Goal: Task Accomplishment & Management: Complete application form

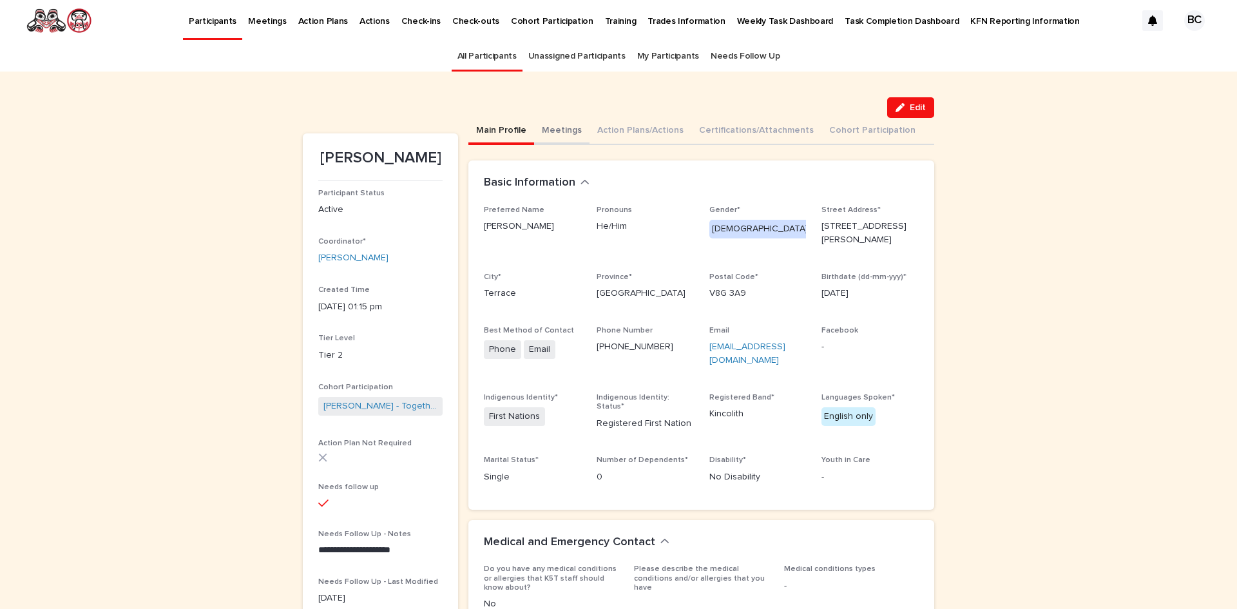
click at [486, 128] on button "Meetings" at bounding box center [561, 131] width 55 height 27
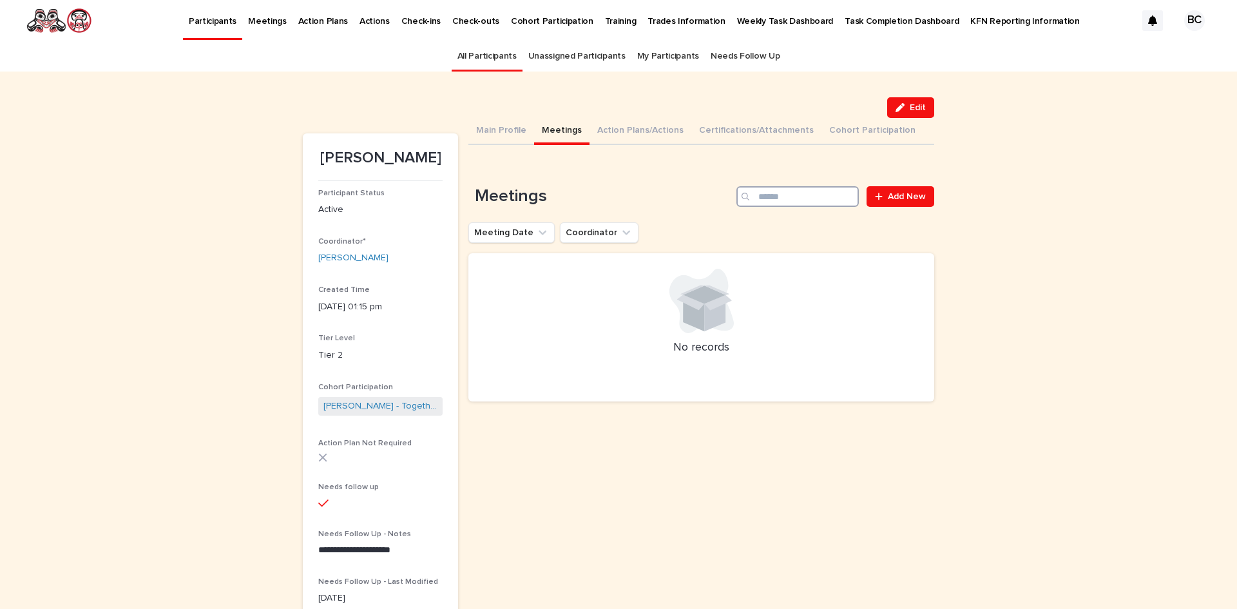
click at [486, 167] on input "Search" at bounding box center [797, 196] width 122 height 21
click at [486, 167] on span "Add New" at bounding box center [906, 196] width 38 height 9
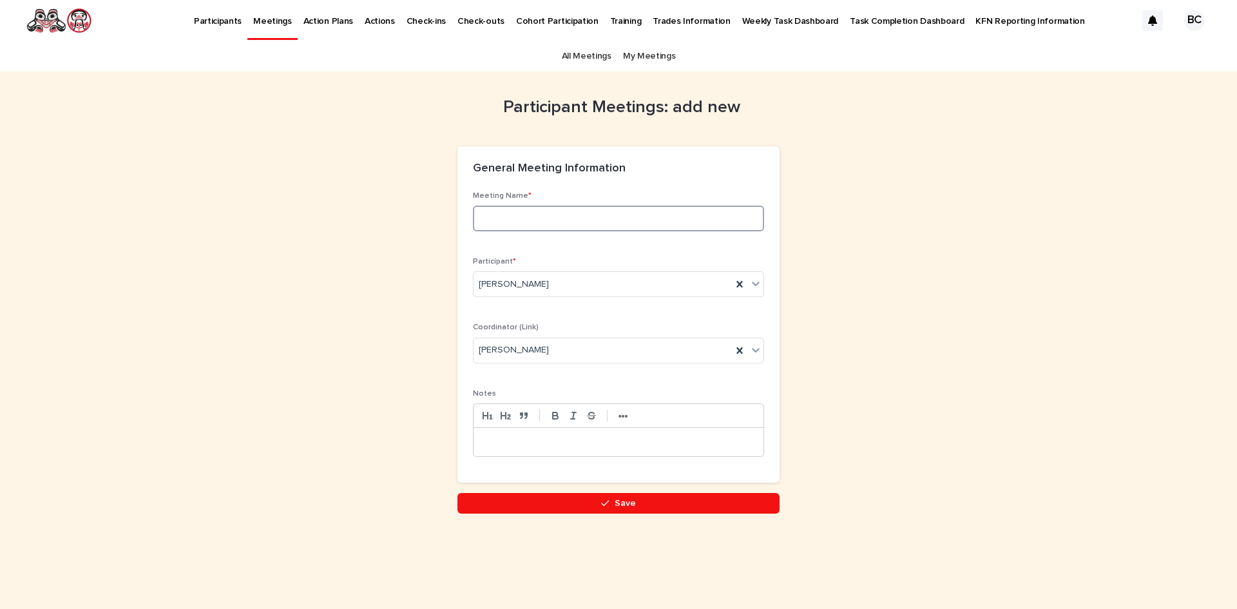
click at [486, 167] on input at bounding box center [618, 218] width 291 height 26
type input "*"
drag, startPoint x: 483, startPoint y: 243, endPoint x: 526, endPoint y: 214, distance: 51.4
click at [486, 167] on input "***" at bounding box center [618, 218] width 291 height 26
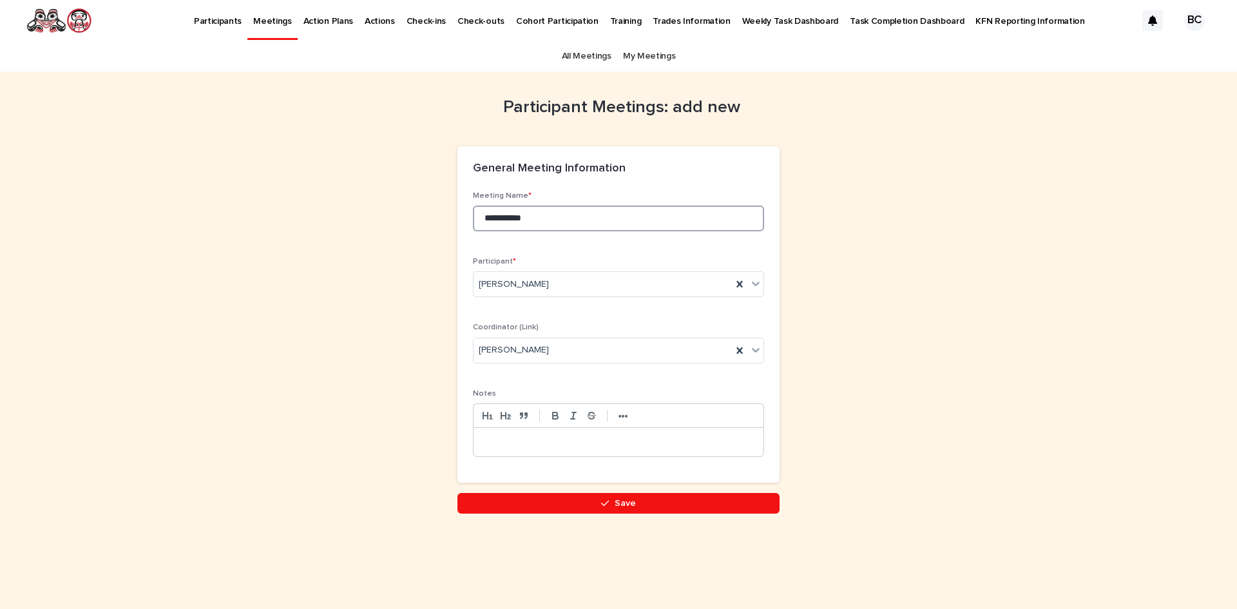
type input "**********"
click at [486, 167] on p at bounding box center [618, 441] width 270 height 13
click at [486, 167] on button "Save" at bounding box center [618, 503] width 322 height 21
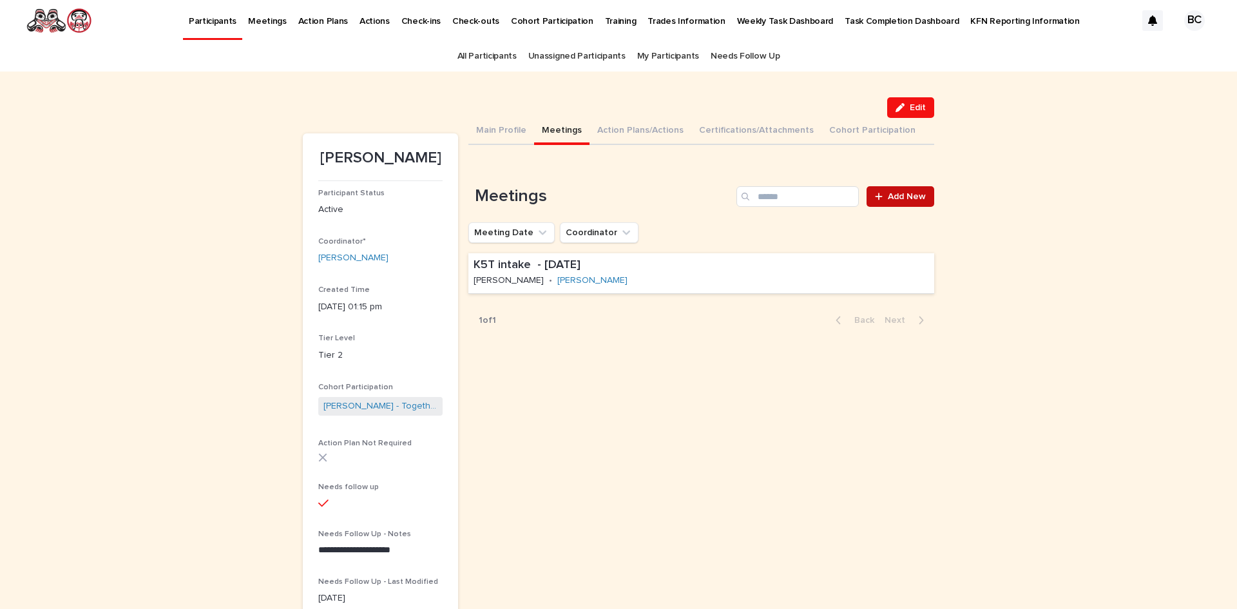
click at [486, 167] on div at bounding box center [881, 196] width 13 height 9
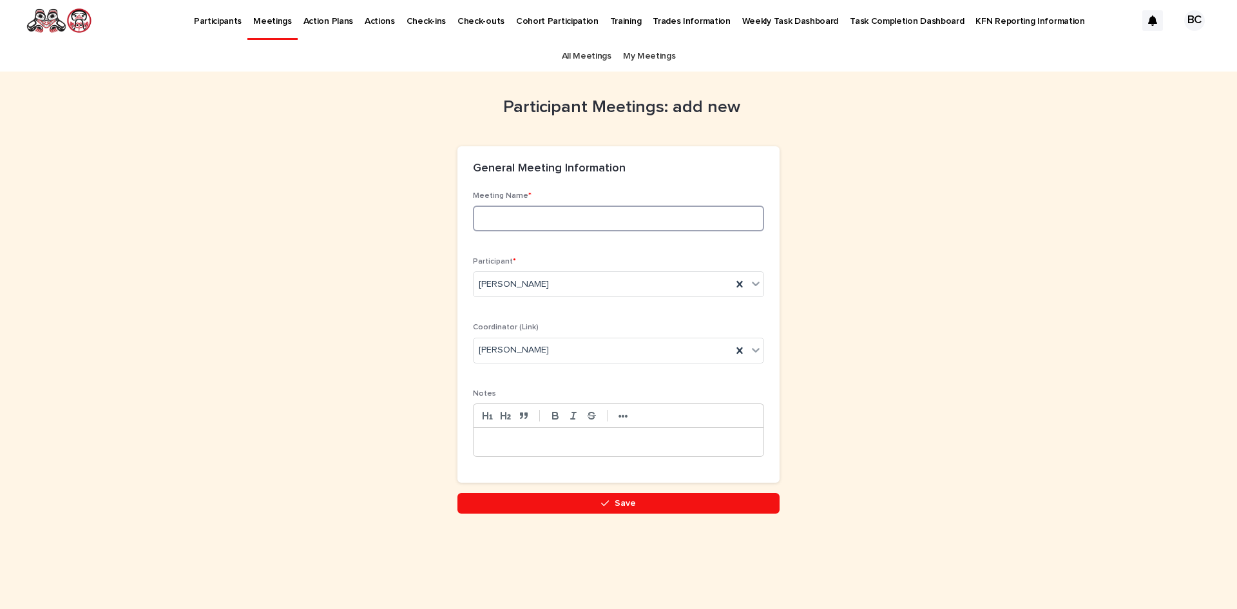
click at [486, 167] on input at bounding box center [618, 218] width 291 height 26
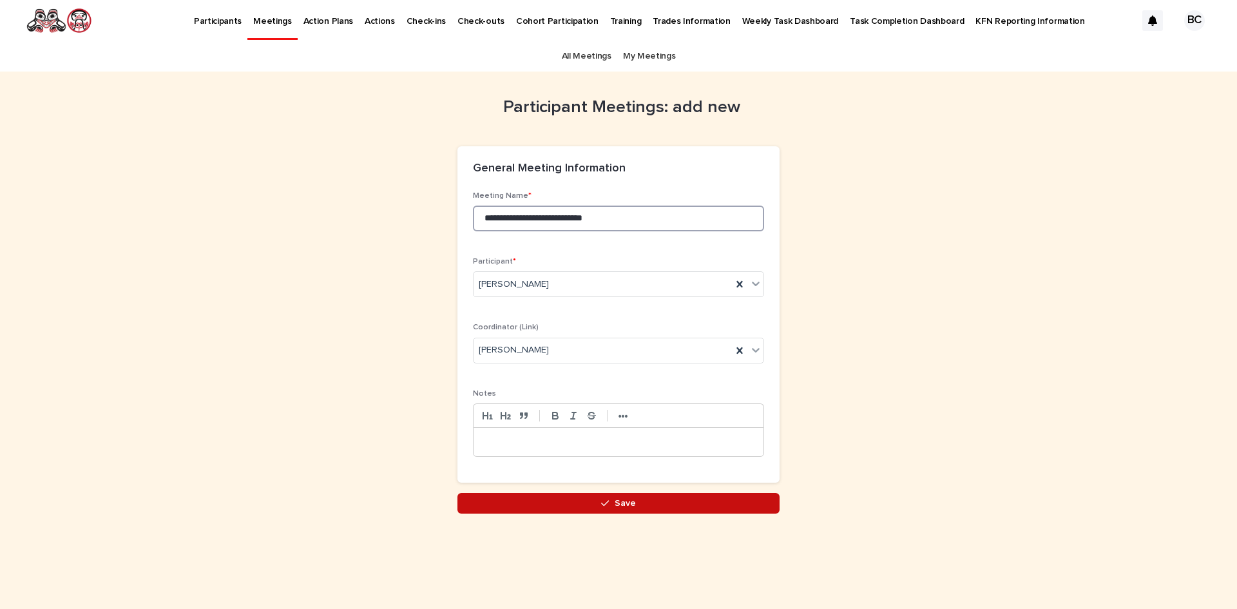
type input "**********"
click at [486, 167] on button "Save" at bounding box center [618, 503] width 322 height 21
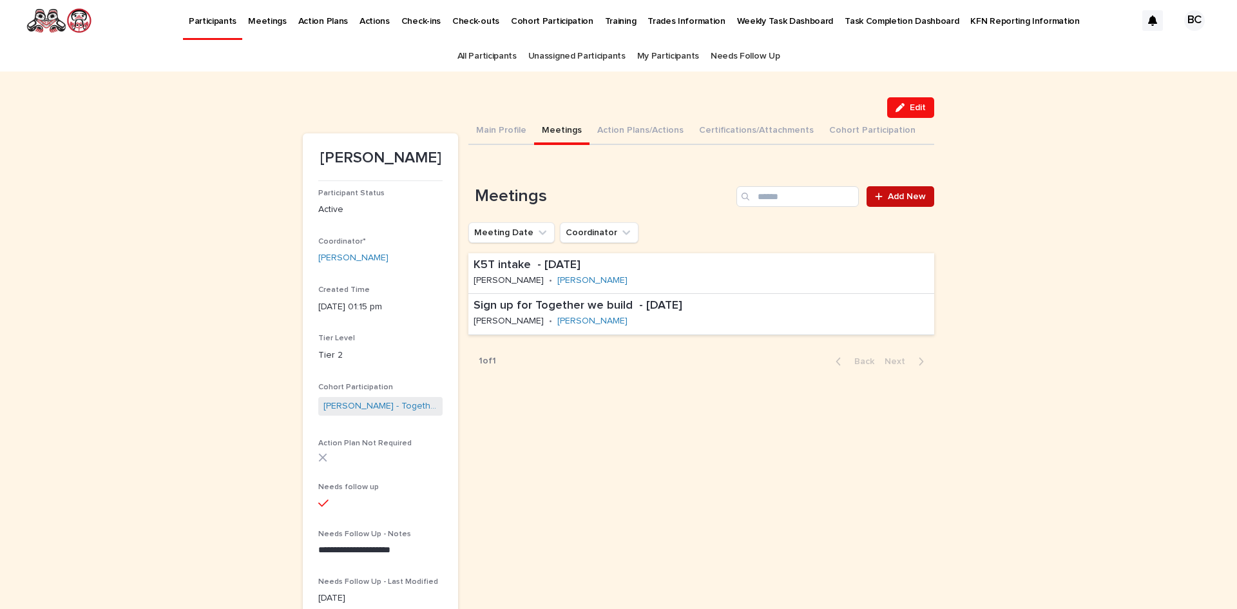
click at [486, 167] on icon at bounding box center [878, 196] width 7 height 7
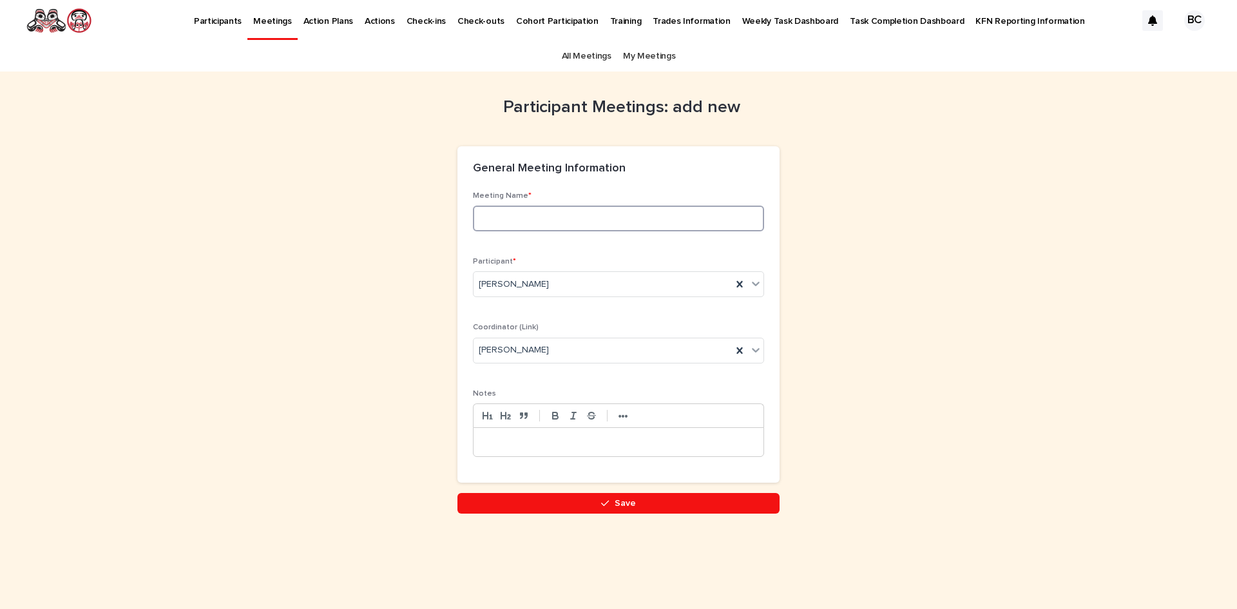
click at [486, 167] on input at bounding box center [618, 218] width 291 height 26
type input "**********"
click at [486, 167] on button "Save" at bounding box center [618, 503] width 322 height 21
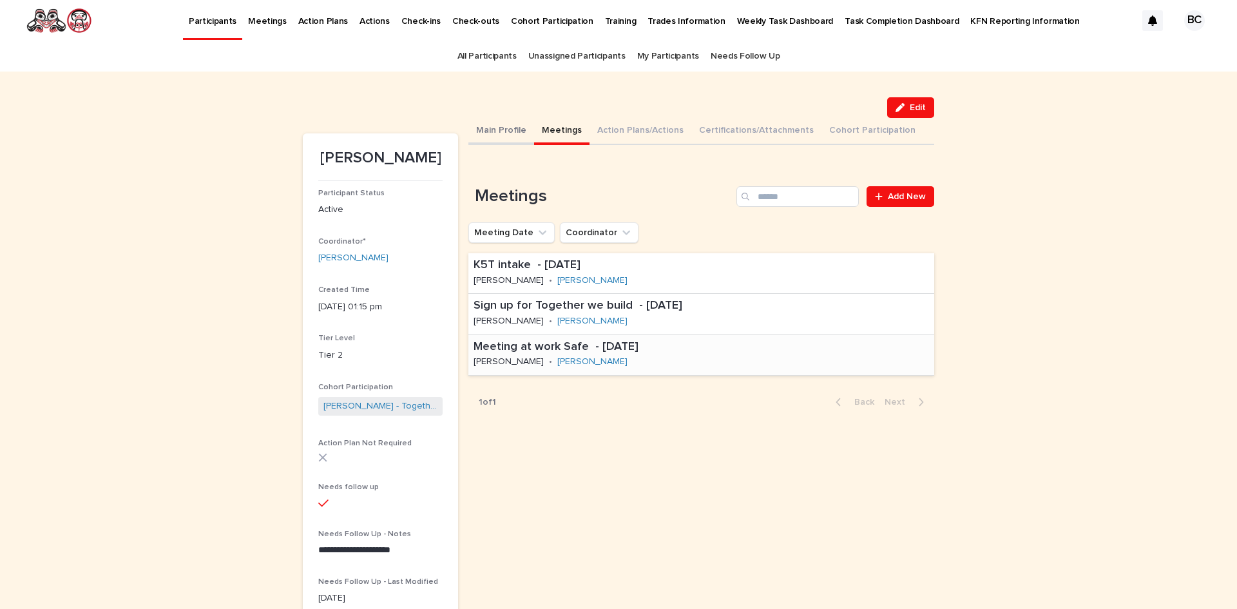
click at [486, 129] on button "Main Profile" at bounding box center [501, 131] width 66 height 27
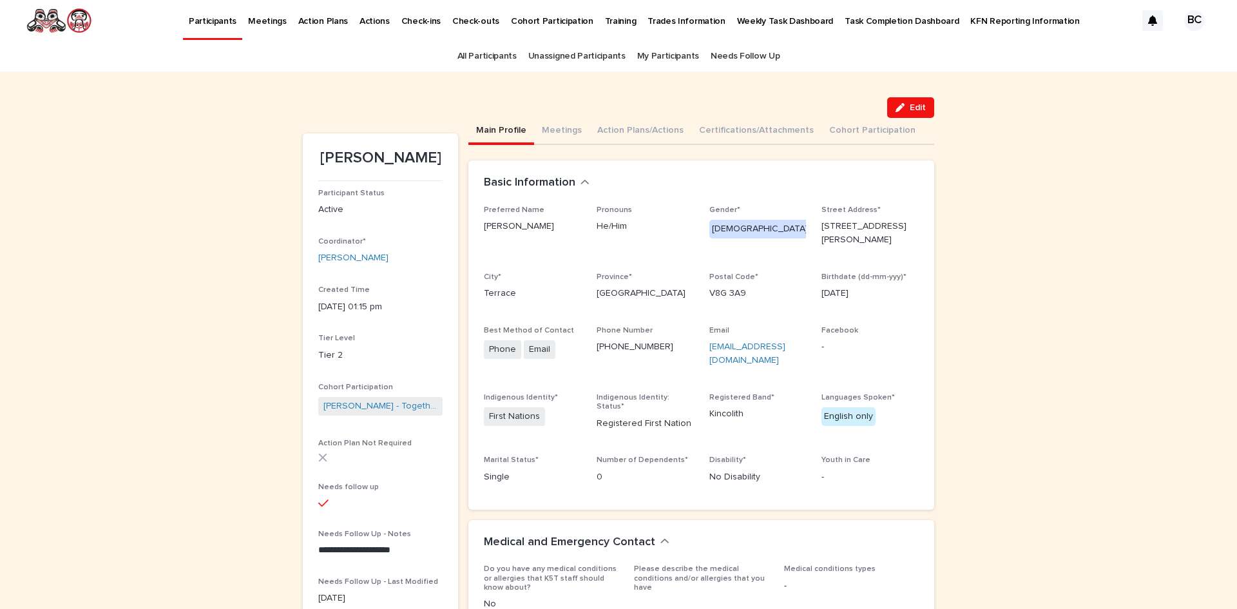
click at [486, 55] on link "All Participants" at bounding box center [486, 56] width 59 height 30
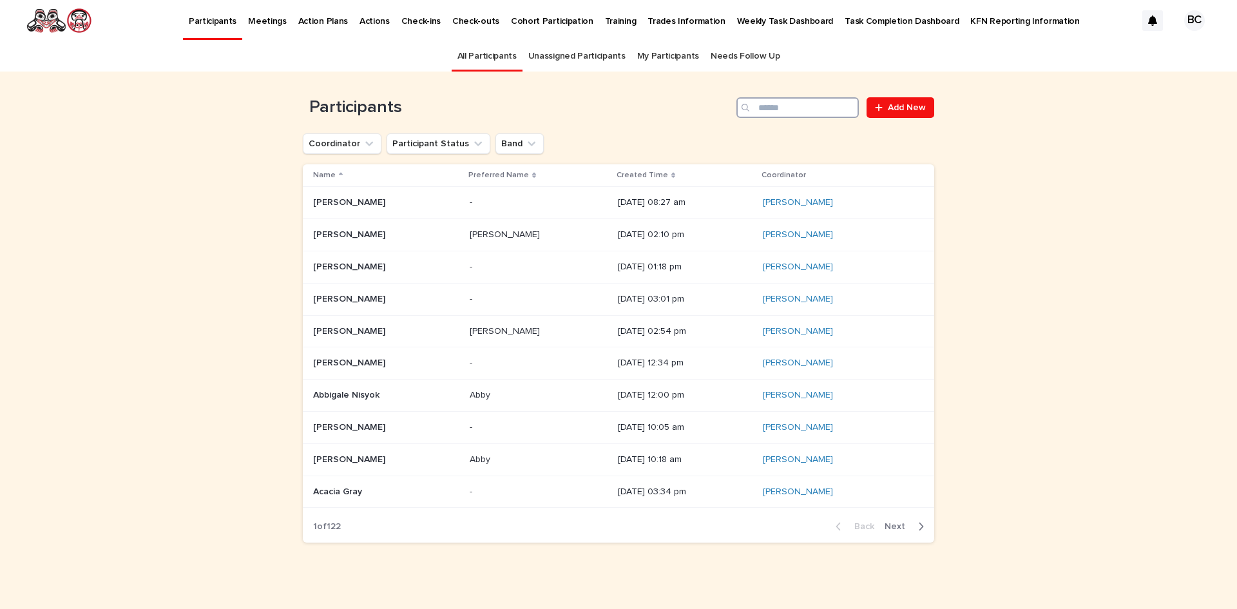
click at [486, 111] on input "Search" at bounding box center [797, 107] width 122 height 21
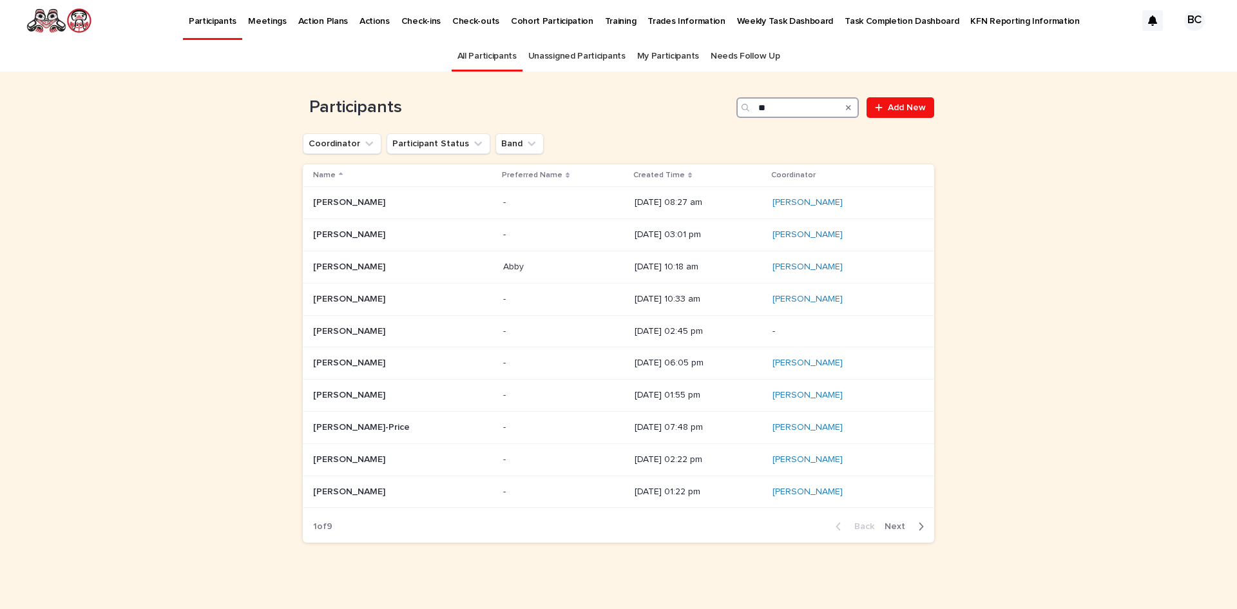
type input "*"
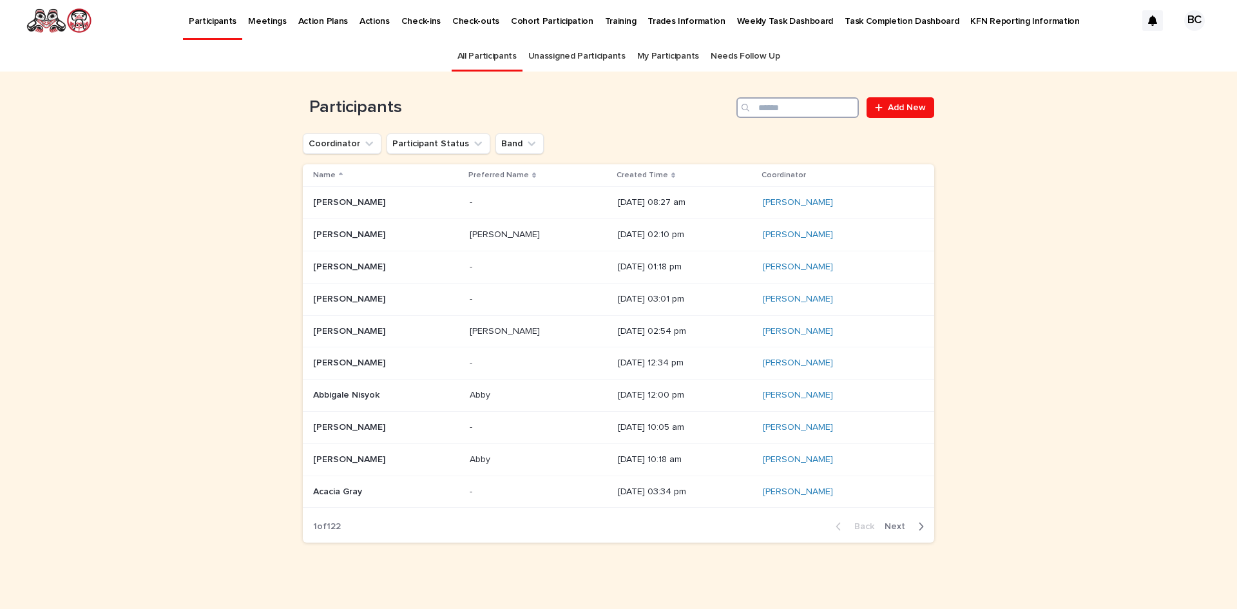
click at [486, 111] on input "Search" at bounding box center [797, 107] width 122 height 21
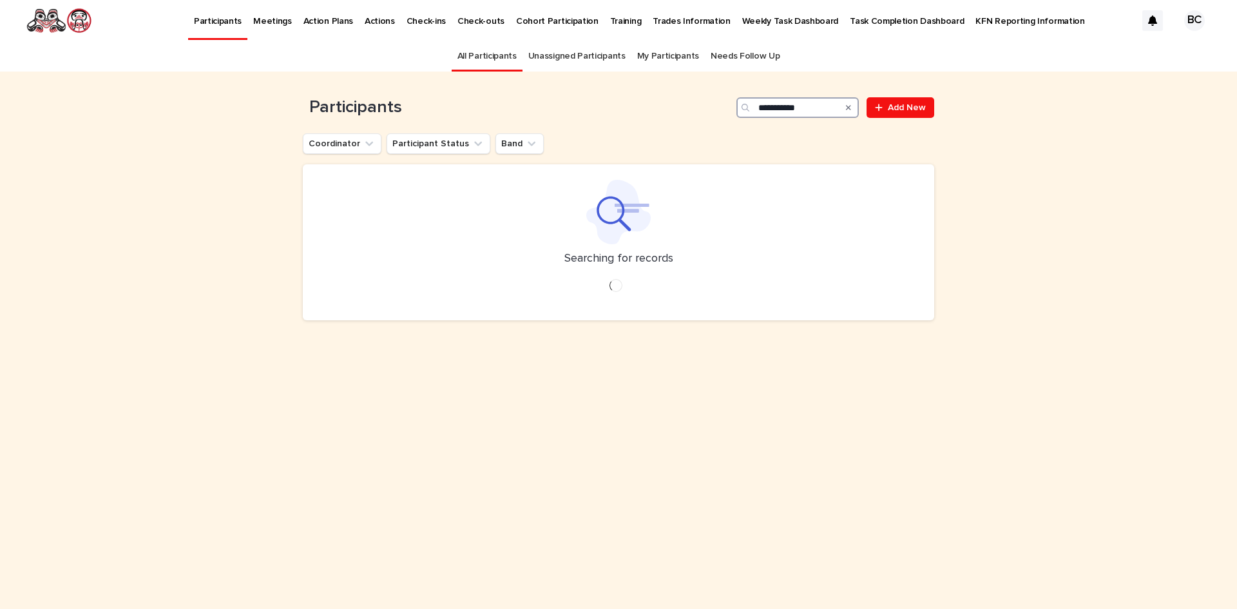
type input "**********"
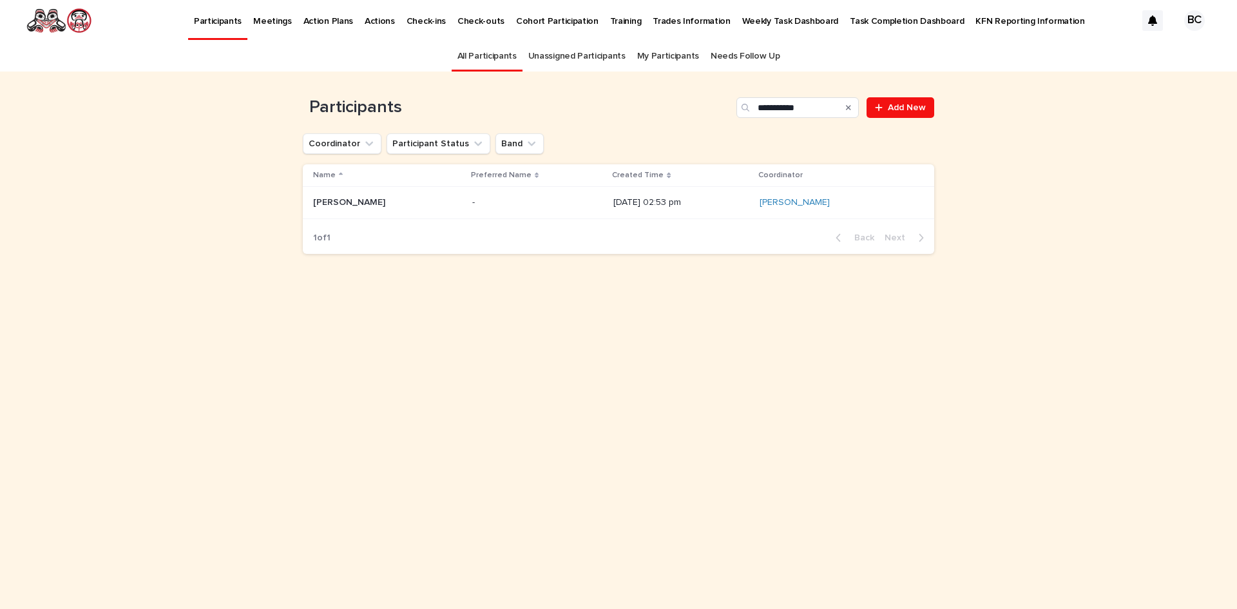
click at [472, 167] on p at bounding box center [537, 202] width 131 height 11
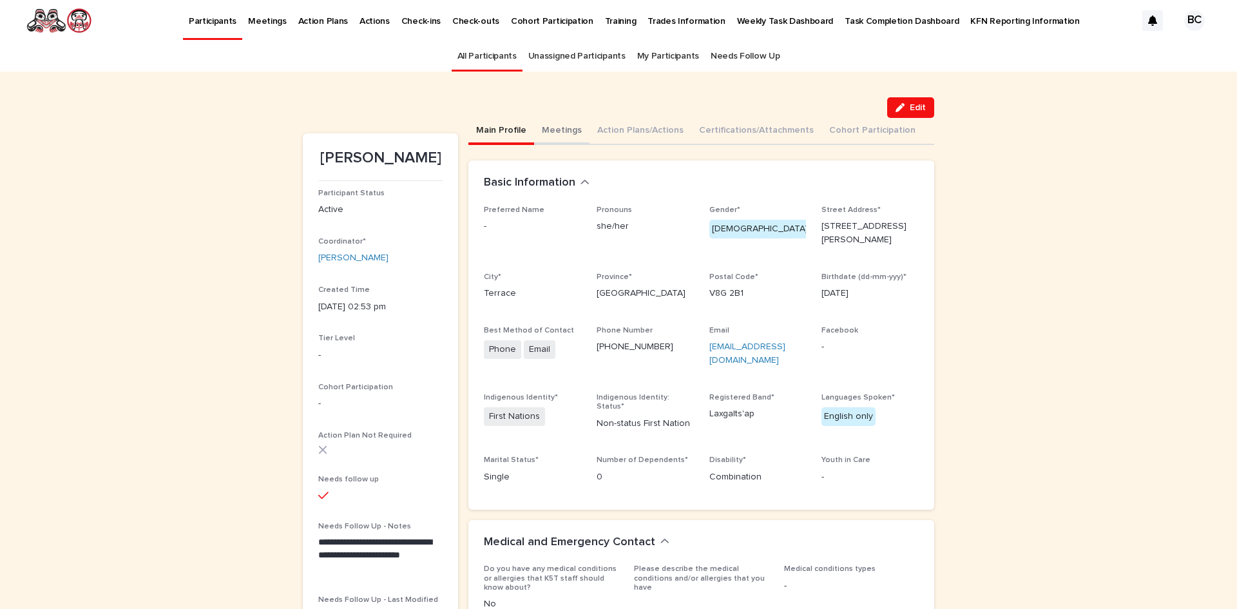
click at [486, 133] on button "Meetings" at bounding box center [561, 131] width 55 height 27
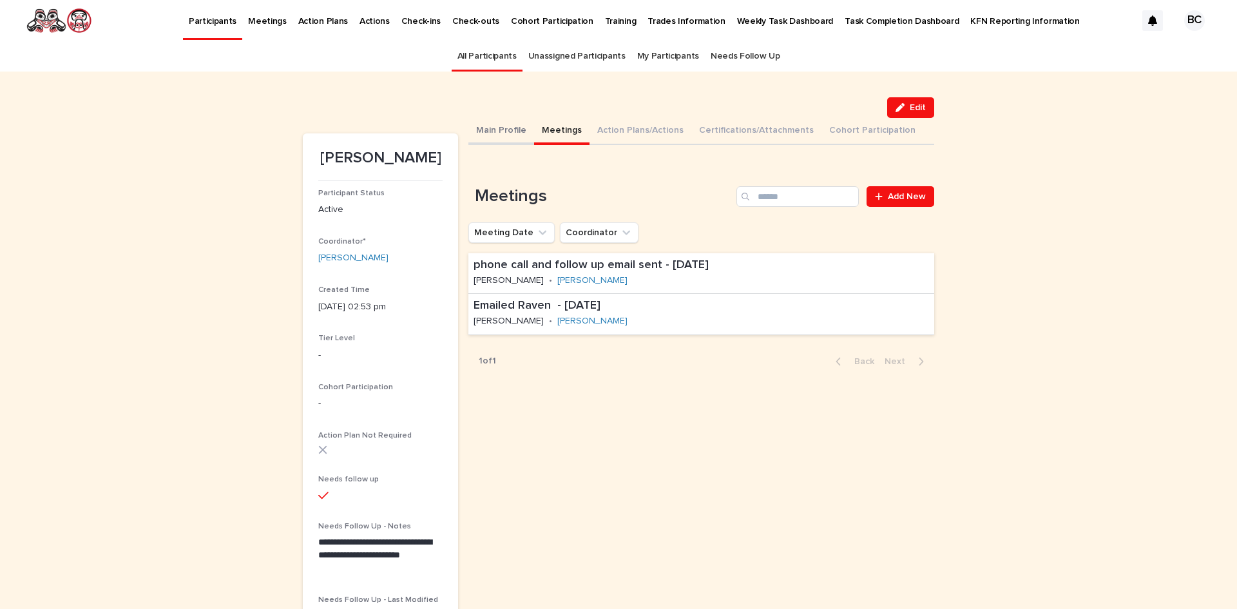
click at [486, 130] on button "Main Profile" at bounding box center [501, 131] width 66 height 27
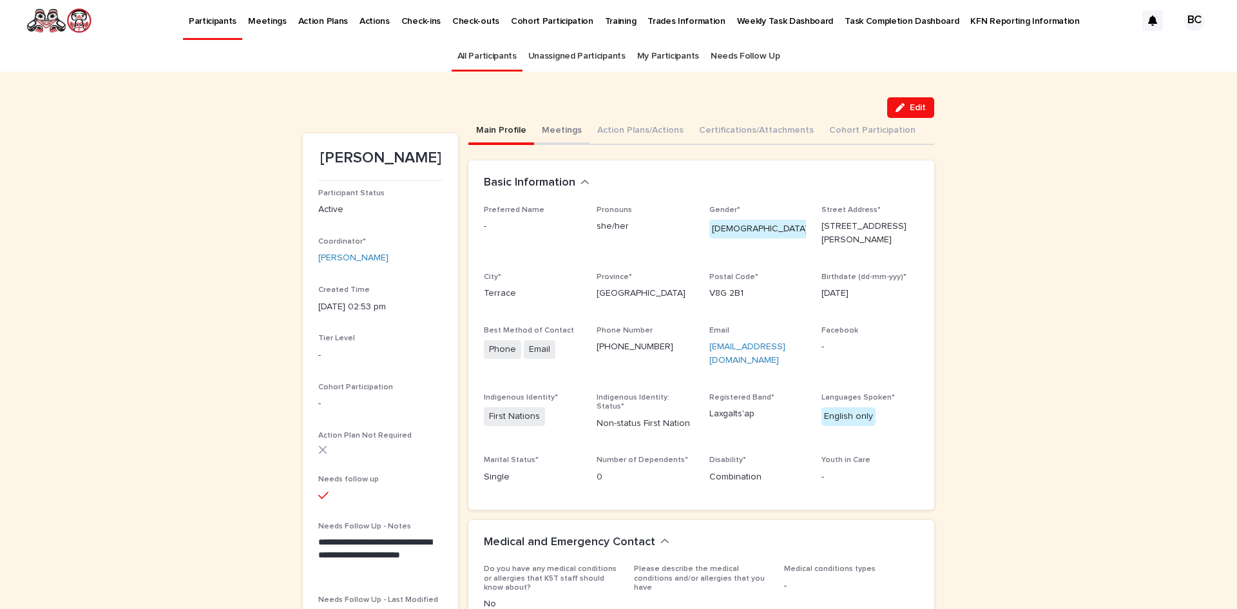
click at [486, 129] on button "Meetings" at bounding box center [561, 131] width 55 height 27
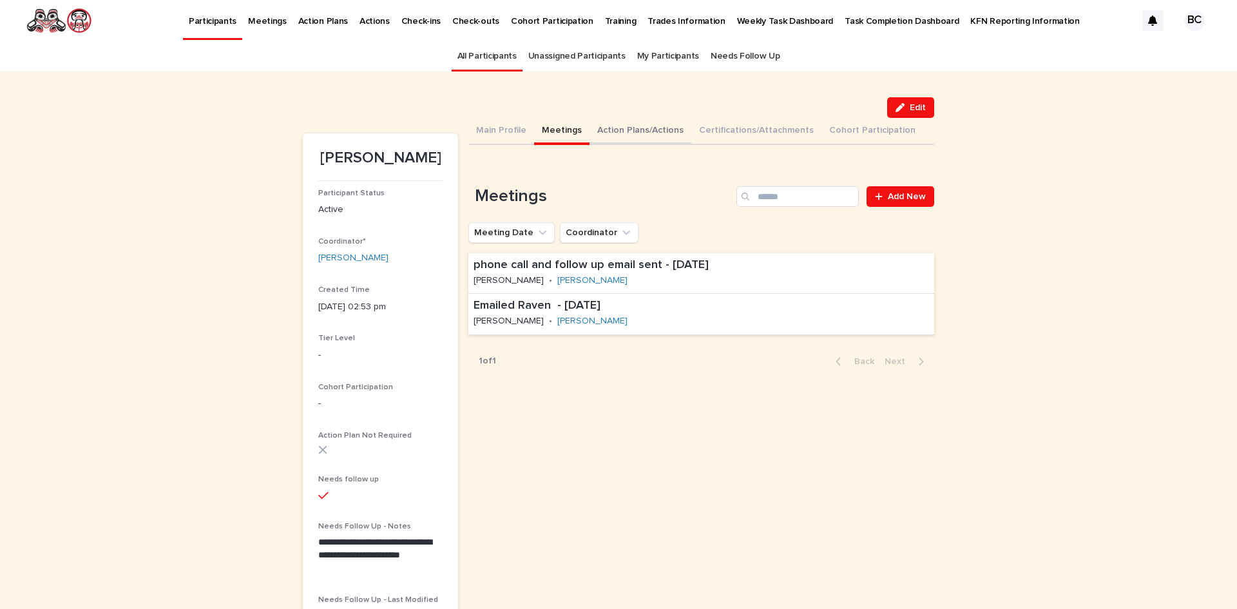
click at [486, 129] on button "Action Plans/Actions" at bounding box center [640, 131] width 102 height 27
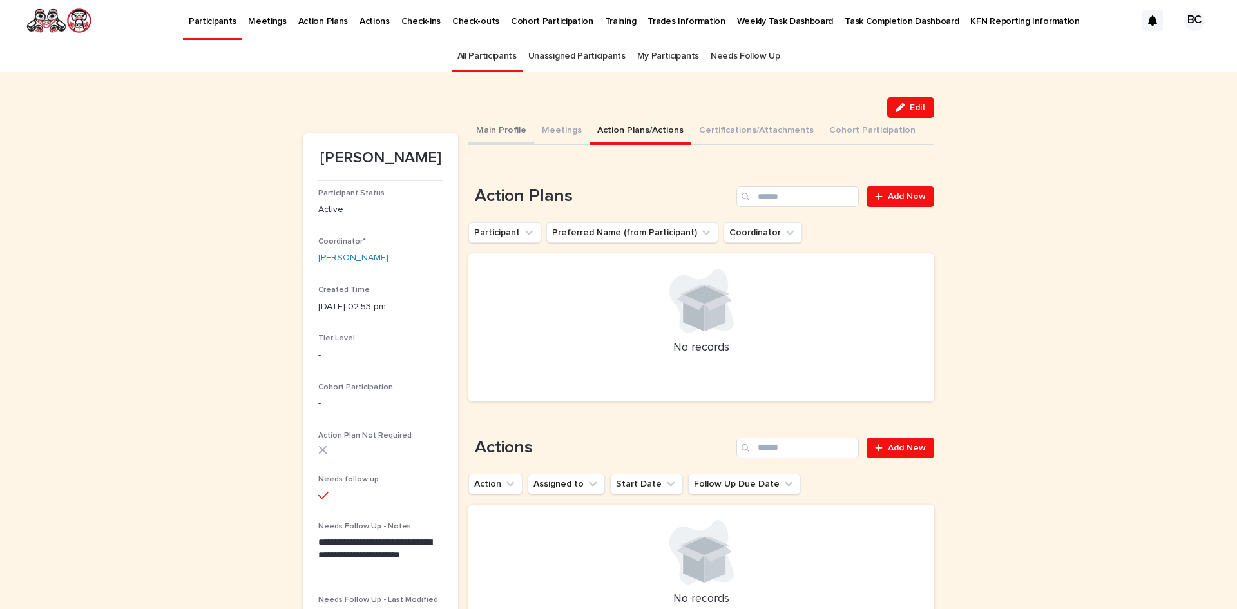
click at [486, 135] on button "Main Profile" at bounding box center [501, 131] width 66 height 27
